Goal: Navigation & Orientation: Find specific page/section

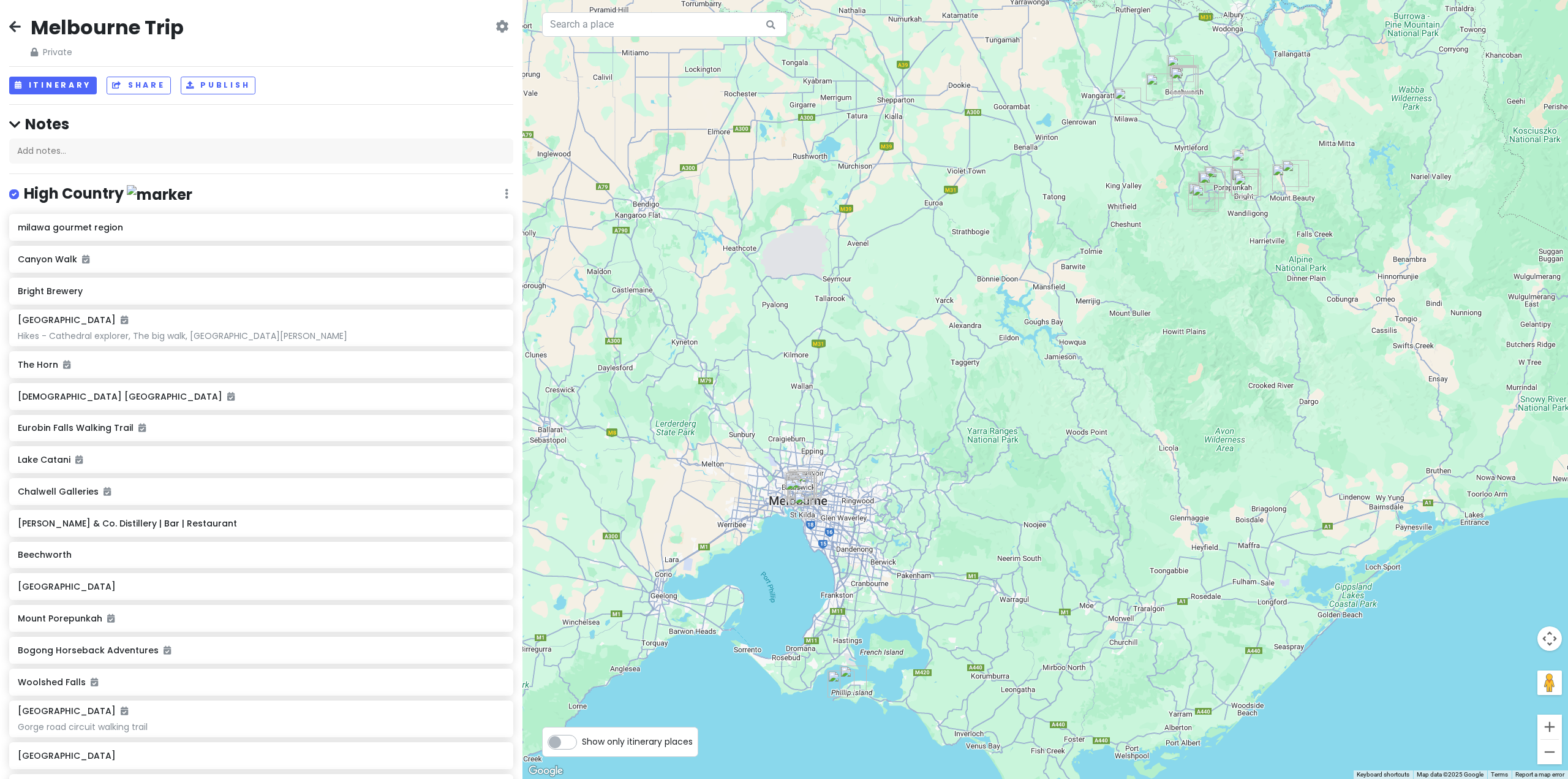
click at [16, 26] on icon at bounding box center [15, 26] width 12 height 10
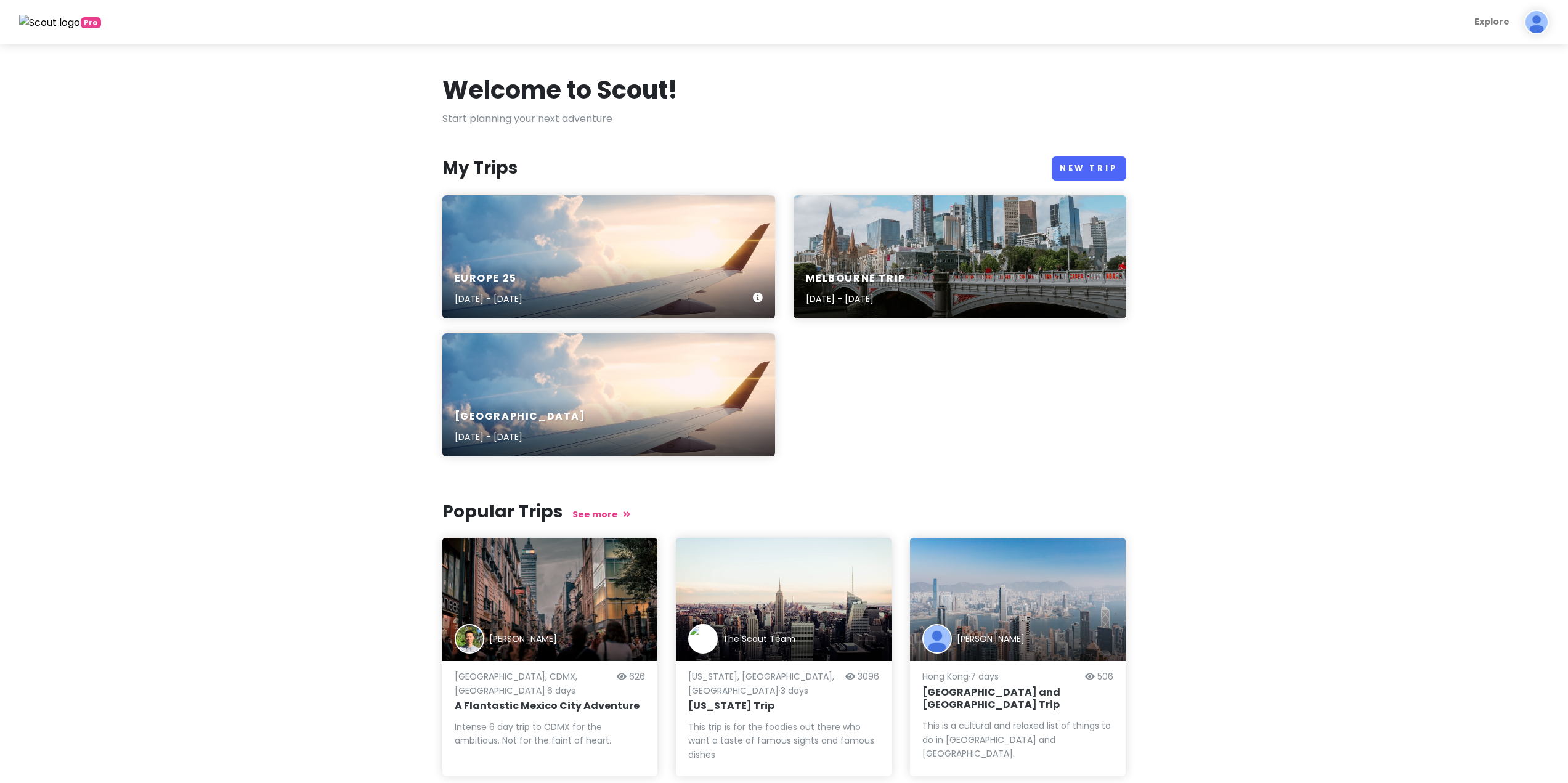
click at [589, 269] on div "Europe 25 [DATE] - [DATE]" at bounding box center [609, 289] width 333 height 58
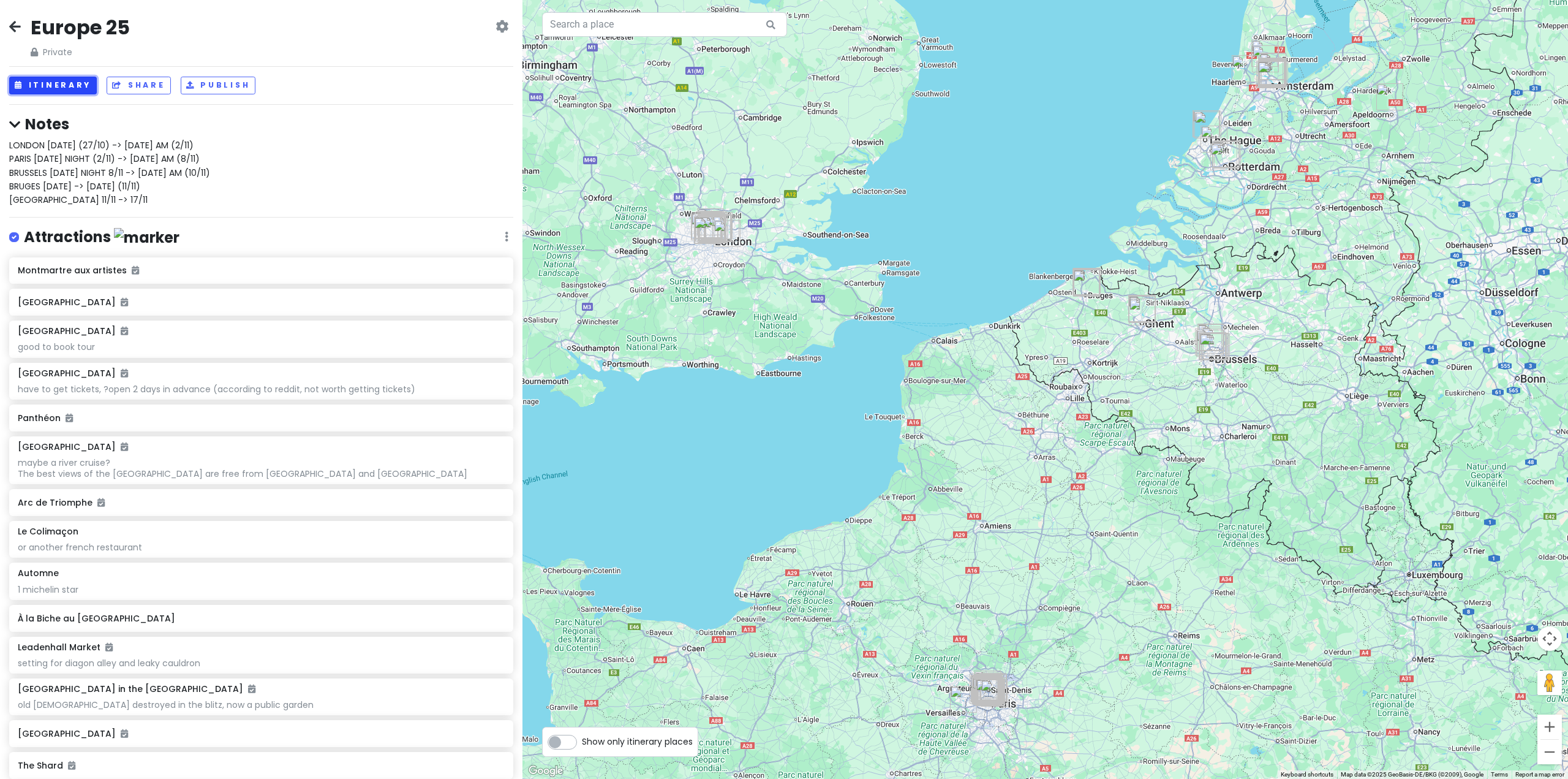
click at [63, 79] on button "Itinerary" at bounding box center [53, 85] width 88 height 18
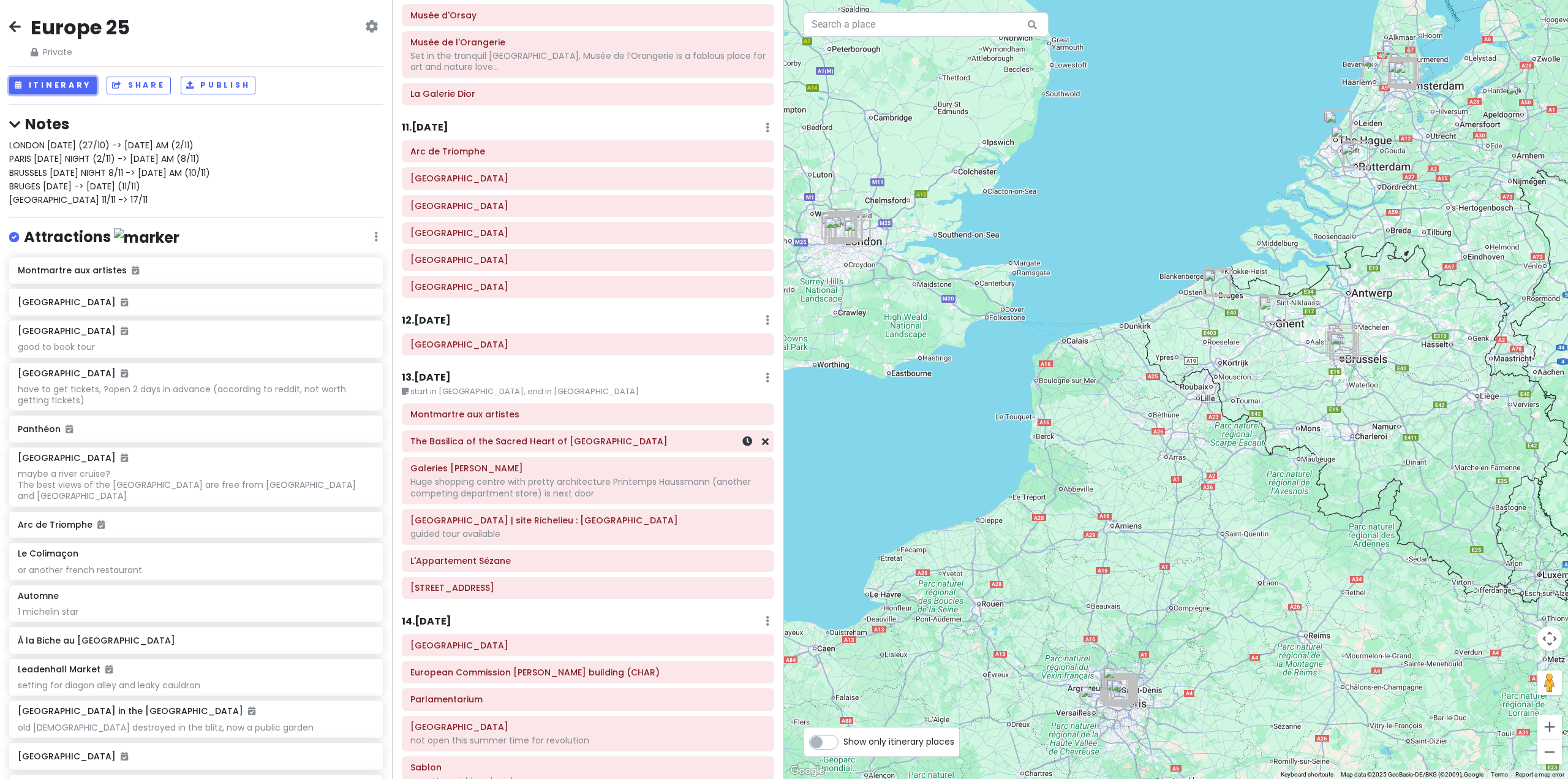
scroll to position [1797, 0]
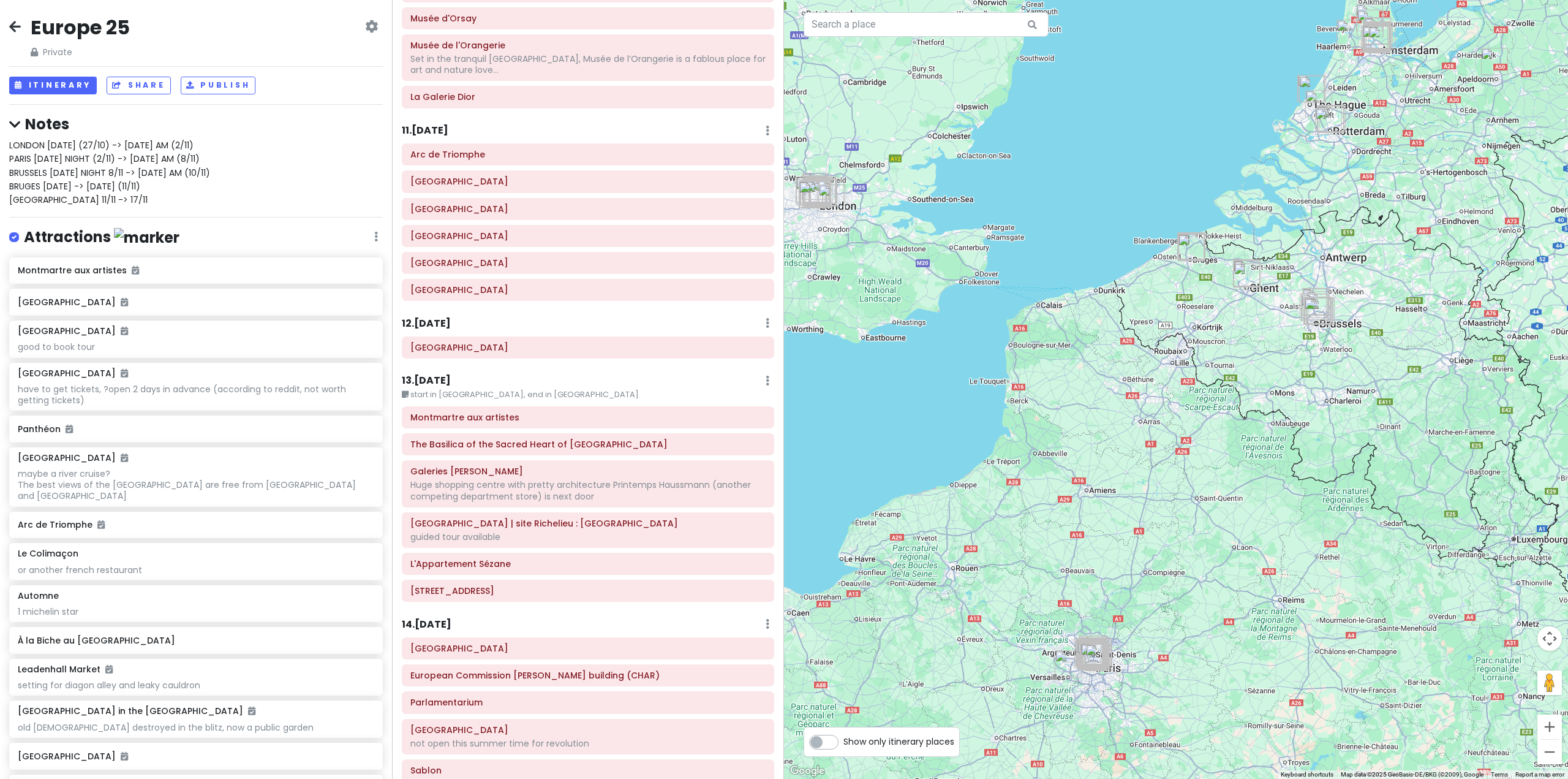
drag, startPoint x: 951, startPoint y: 350, endPoint x: 863, endPoint y: 146, distance: 222.2
click at [864, 145] on div at bounding box center [1176, 390] width 784 height 779
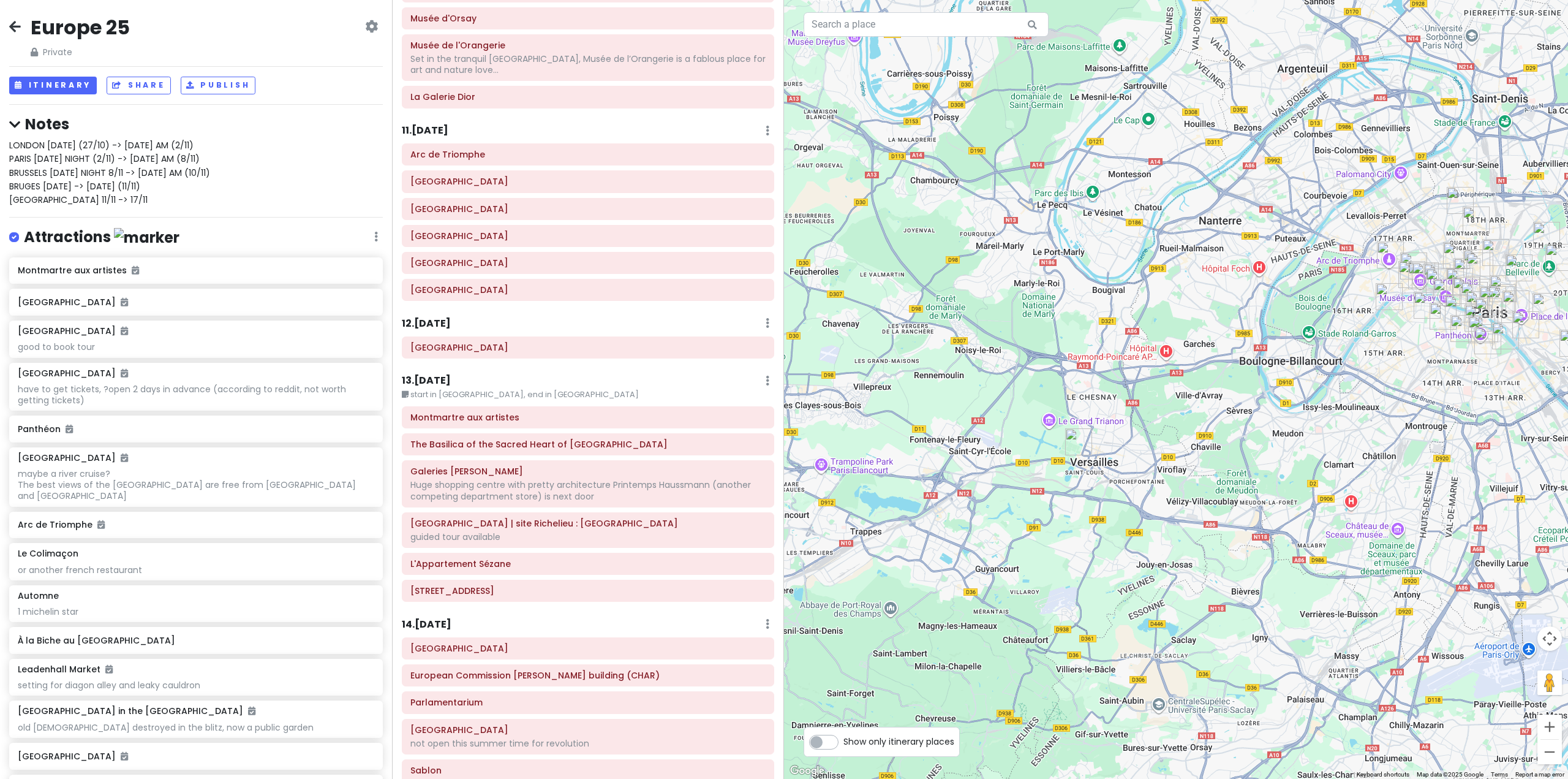
drag, startPoint x: 1235, startPoint y: 416, endPoint x: 1338, endPoint y: 381, distance: 108.8
click at [1338, 381] on div at bounding box center [1176, 390] width 784 height 779
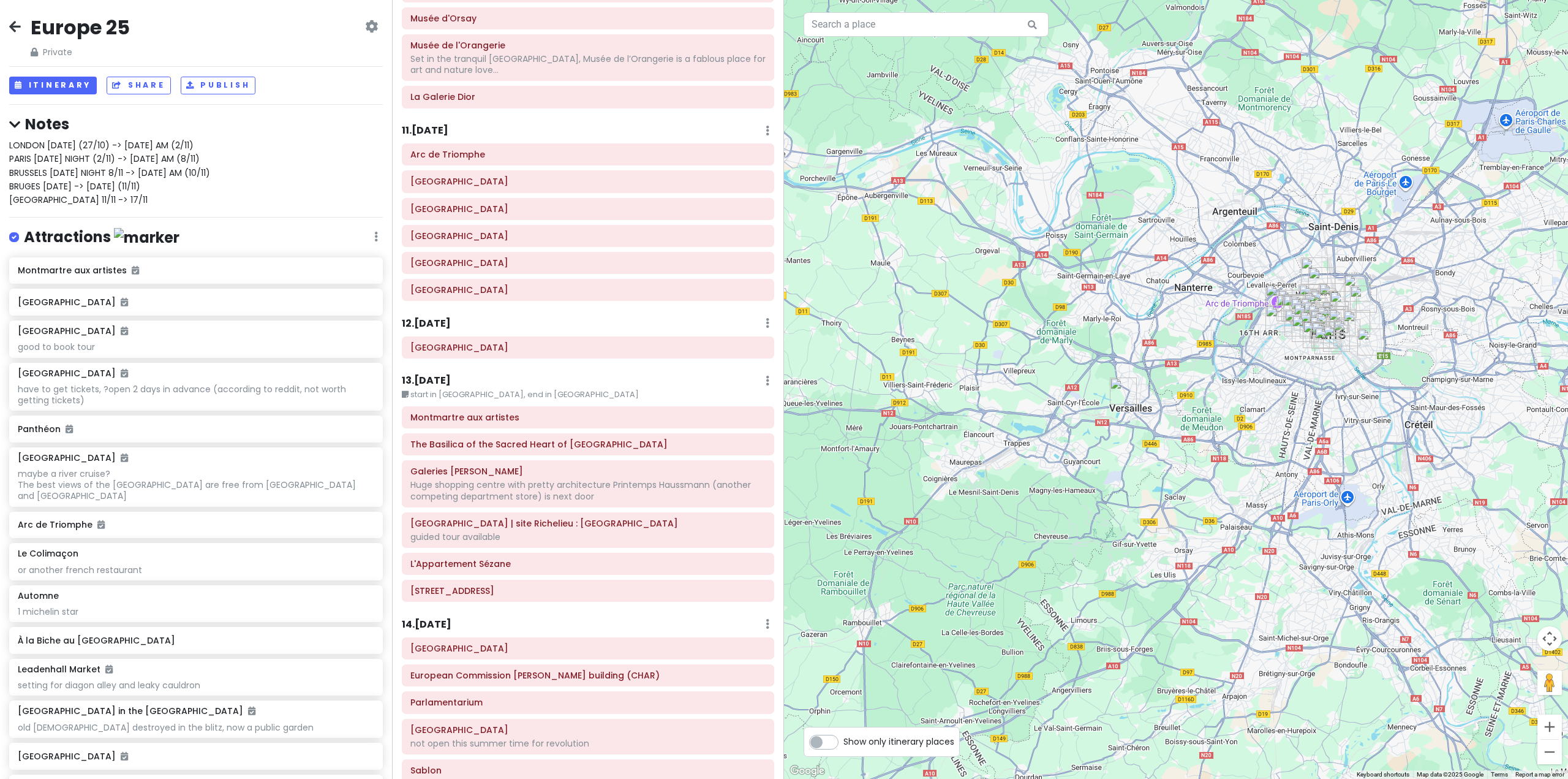
drag, startPoint x: 1324, startPoint y: 376, endPoint x: 1215, endPoint y: 359, distance: 110.3
click at [1215, 359] on div at bounding box center [1176, 390] width 784 height 779
